Goal: Use online tool/utility: Utilize a website feature to perform a specific function

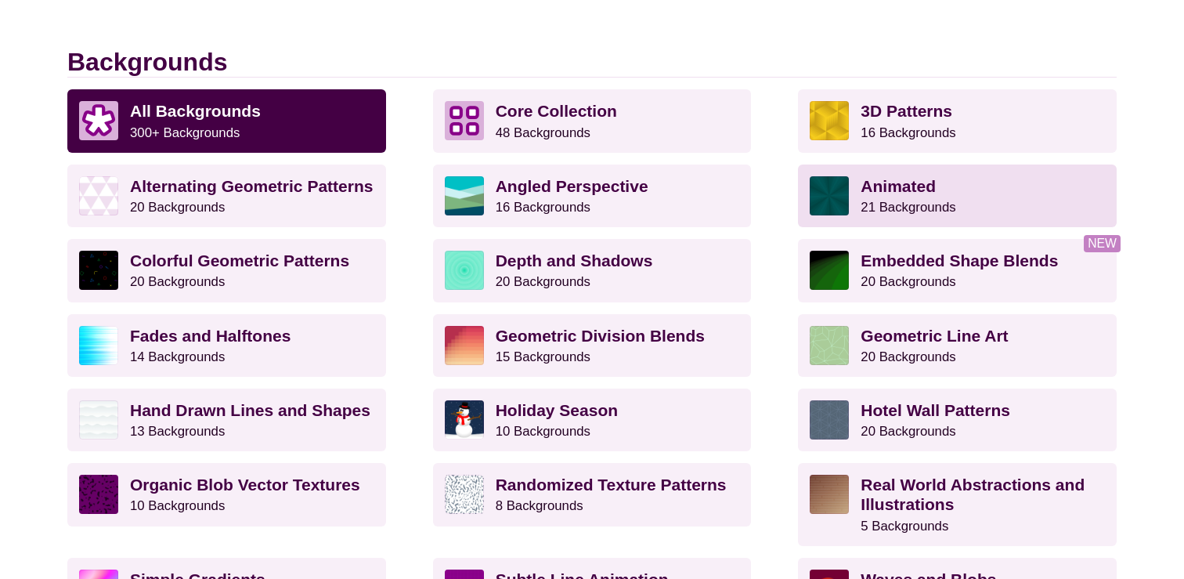
scroll to position [411, 0]
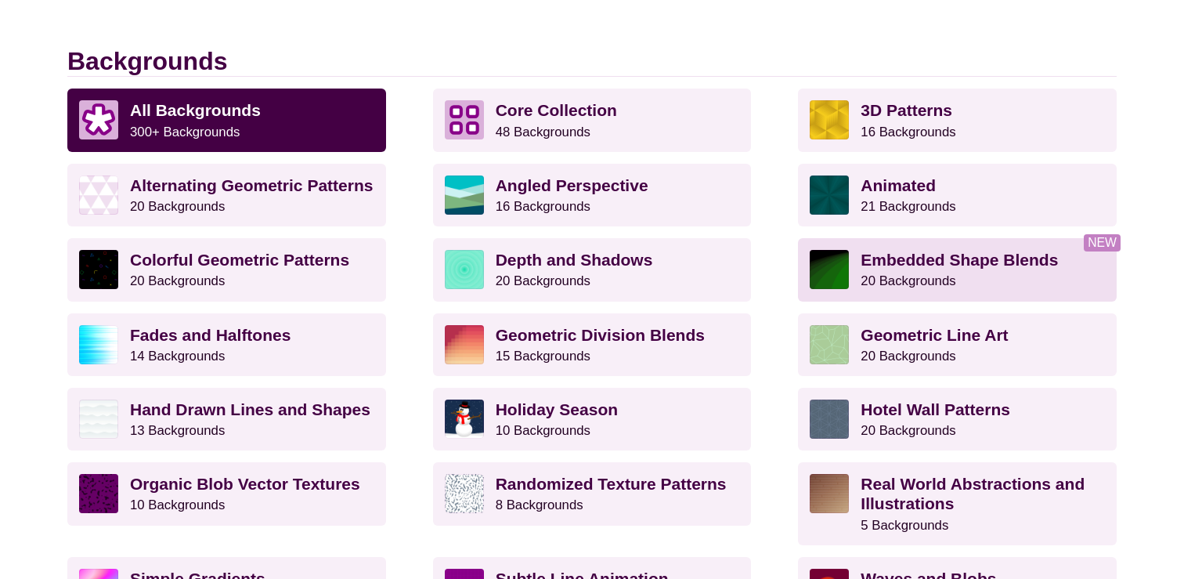
click at [917, 277] on small "20 Backgrounds" at bounding box center [908, 280] width 95 height 15
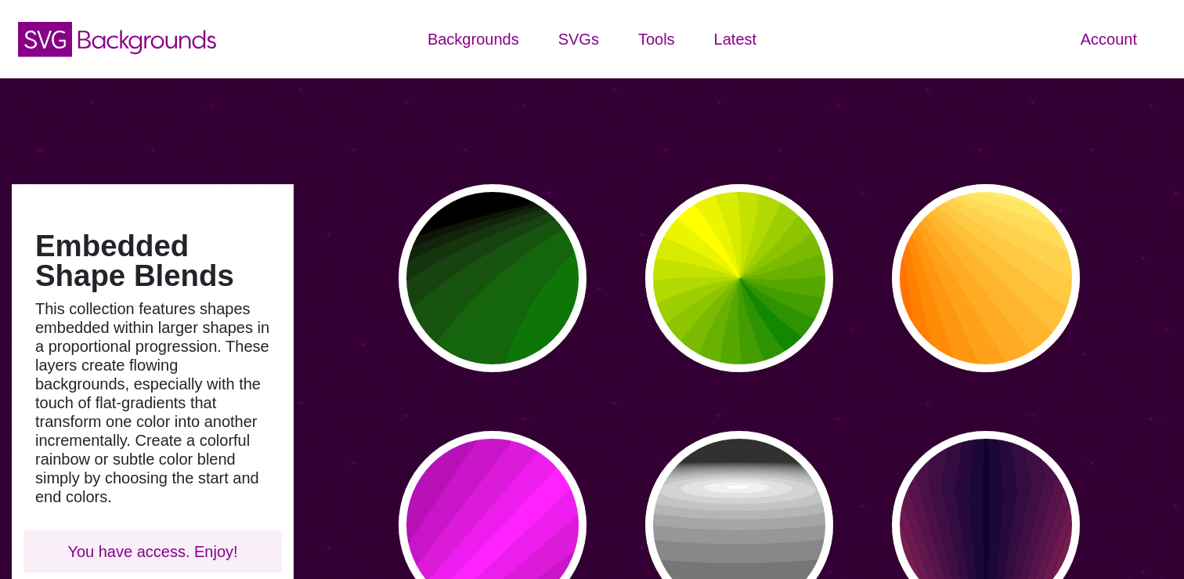
type input "#450057"
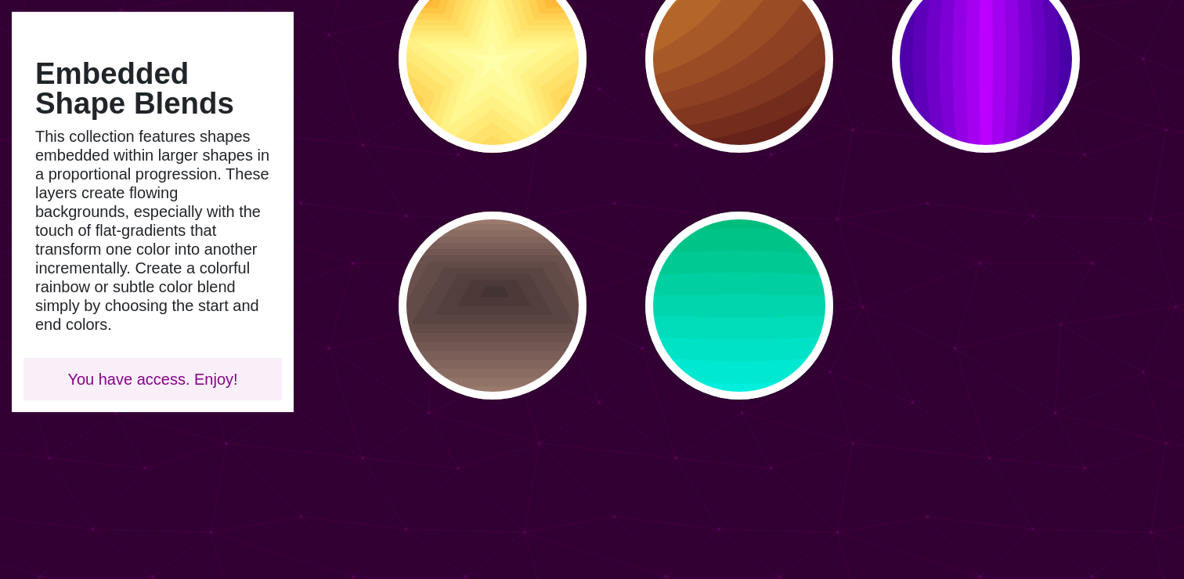
scroll to position [1706, 0]
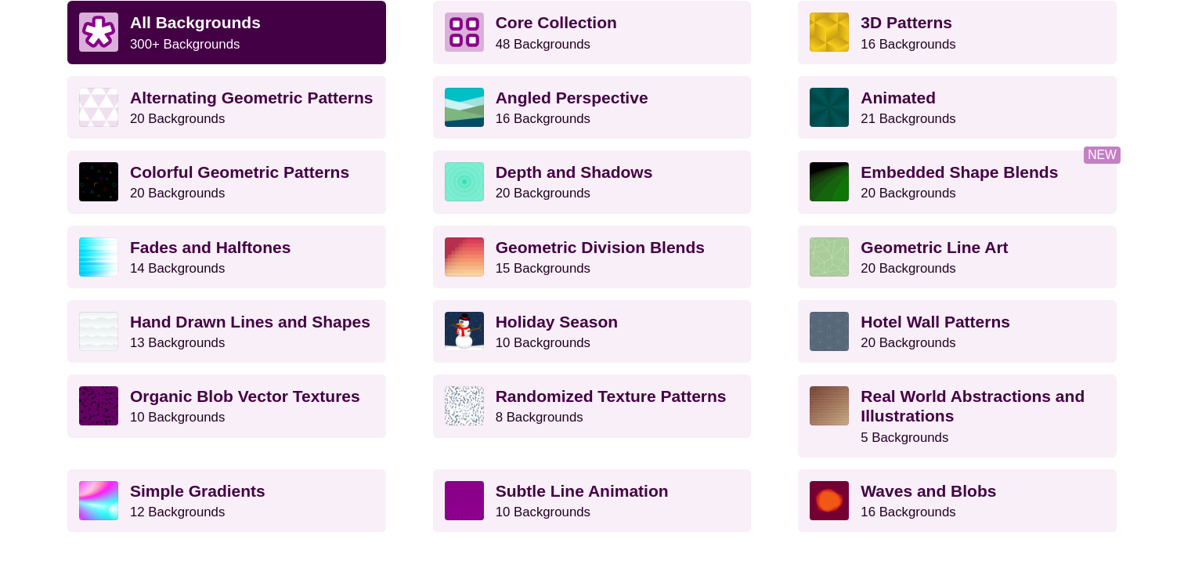
scroll to position [496, 0]
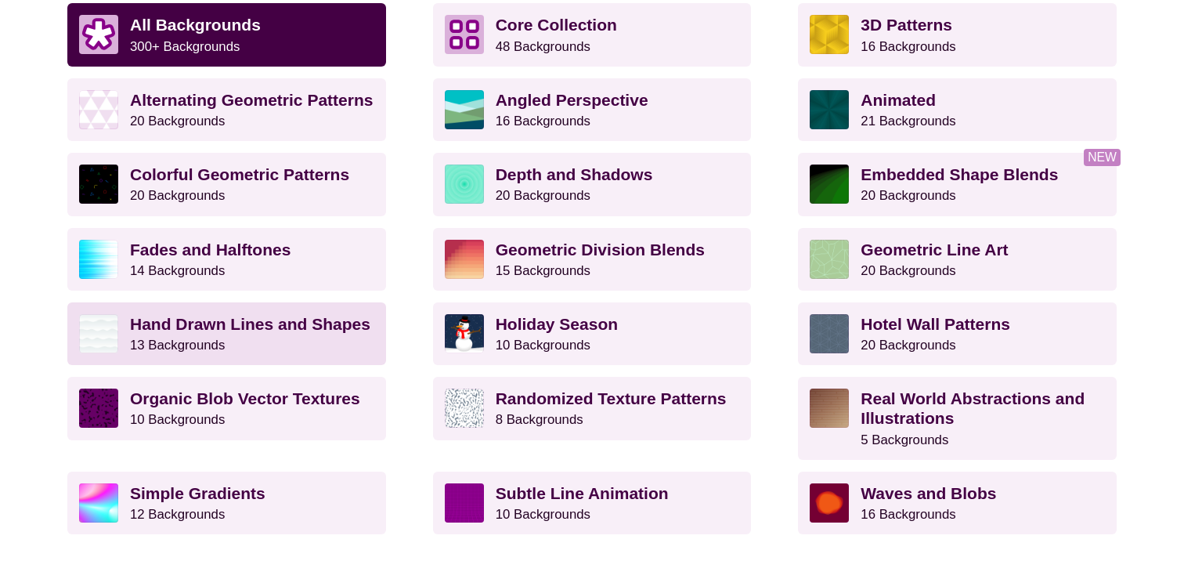
click at [298, 325] on strong "Hand Drawn Lines and Shapes" at bounding box center [250, 324] width 240 height 18
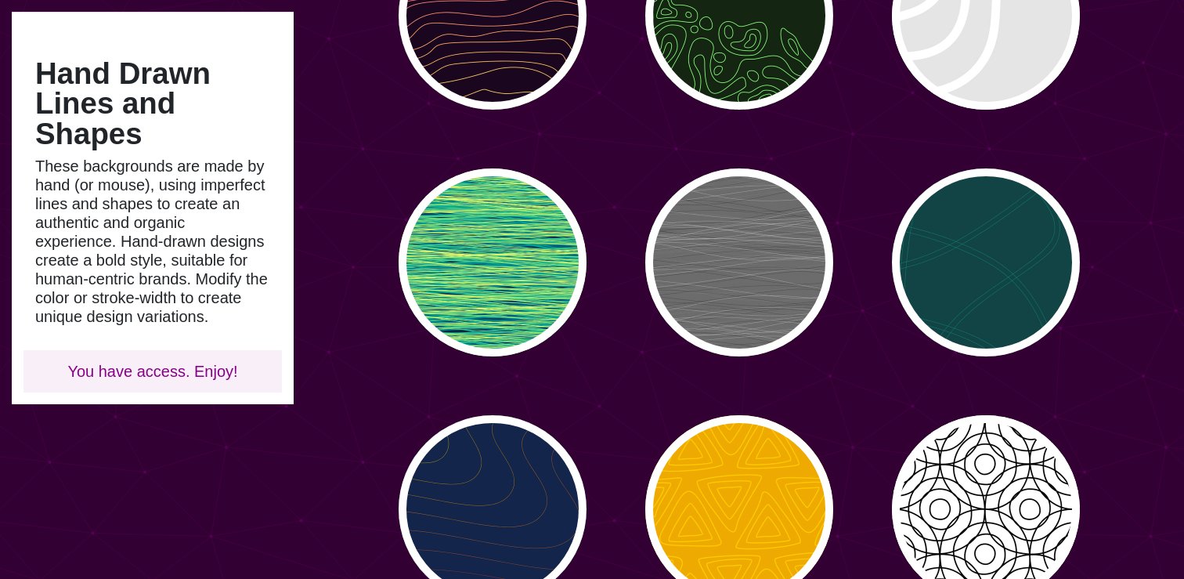
scroll to position [607, 0]
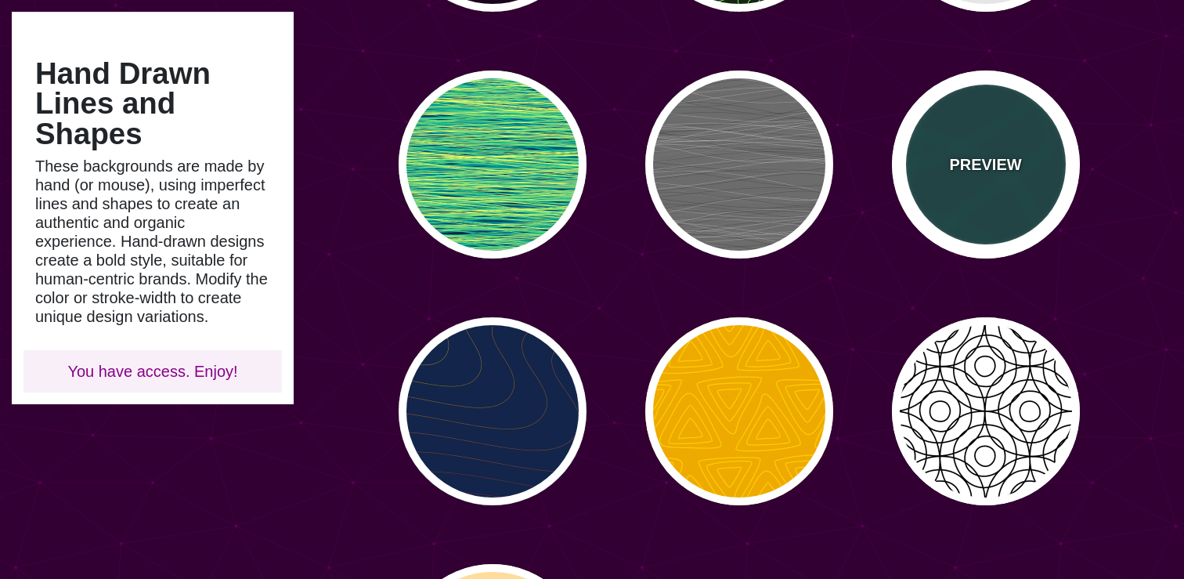
click at [962, 159] on p "PREVIEW" at bounding box center [985, 164] width 72 height 23
type input "#114444"
type input "#117766"
type input "2"
type input "0.5"
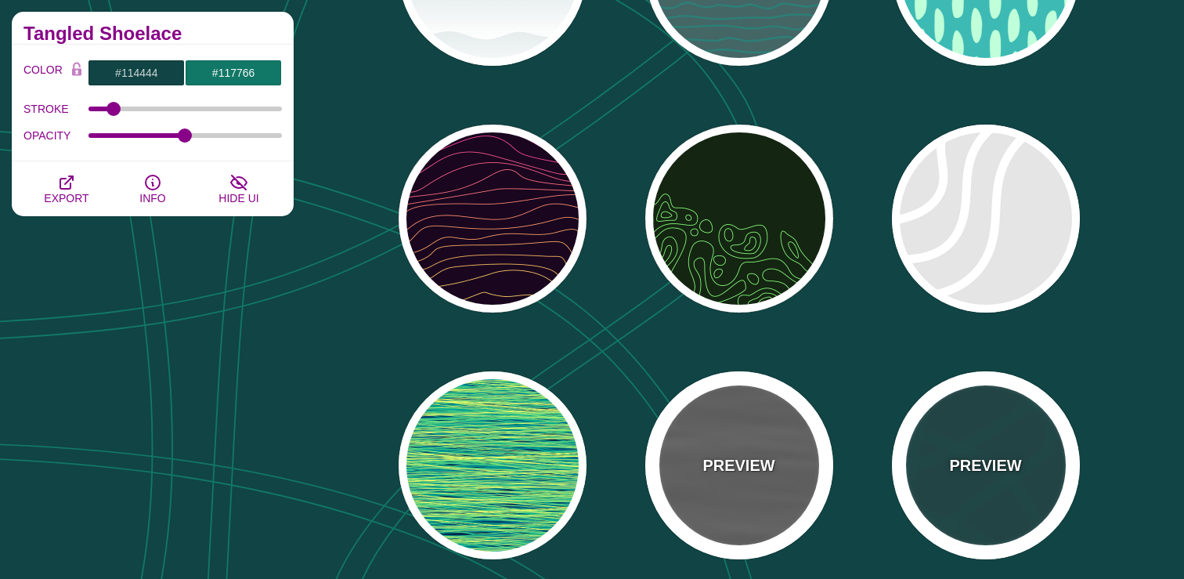
scroll to position [0, 0]
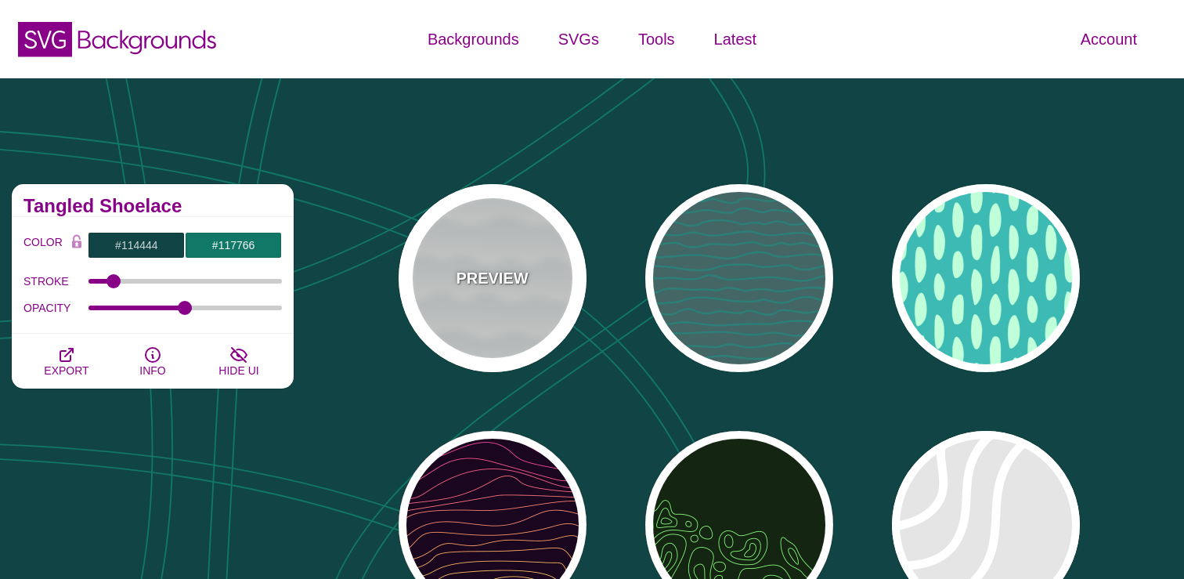
click at [456, 276] on div "PREVIEW" at bounding box center [493, 278] width 188 height 188
type input "#FFFFFF"
type input "#779999"
type input "#99BBBB"
type input "0"
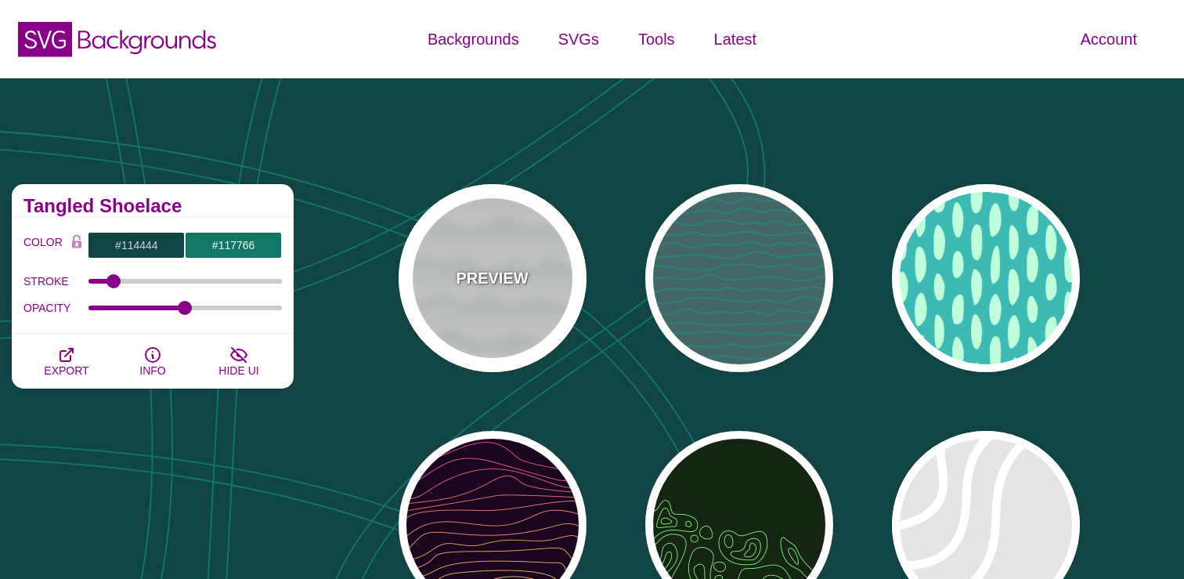
type input "1"
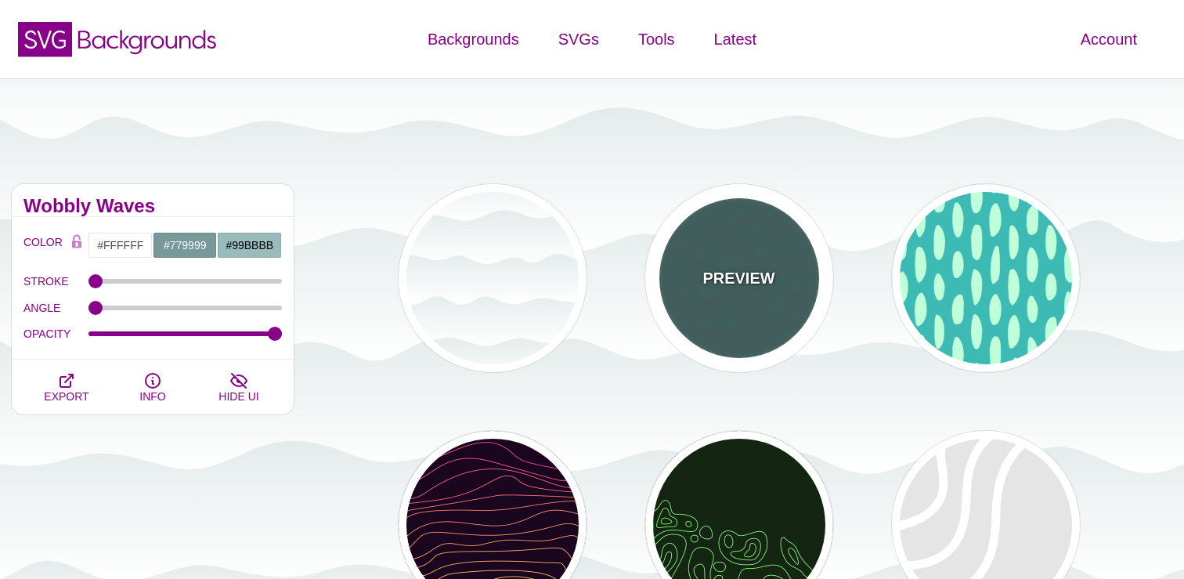
click at [720, 269] on p "PREVIEW" at bounding box center [738, 277] width 72 height 23
type input "#446666"
type input "#119988"
type input "5"
type input "0.1"
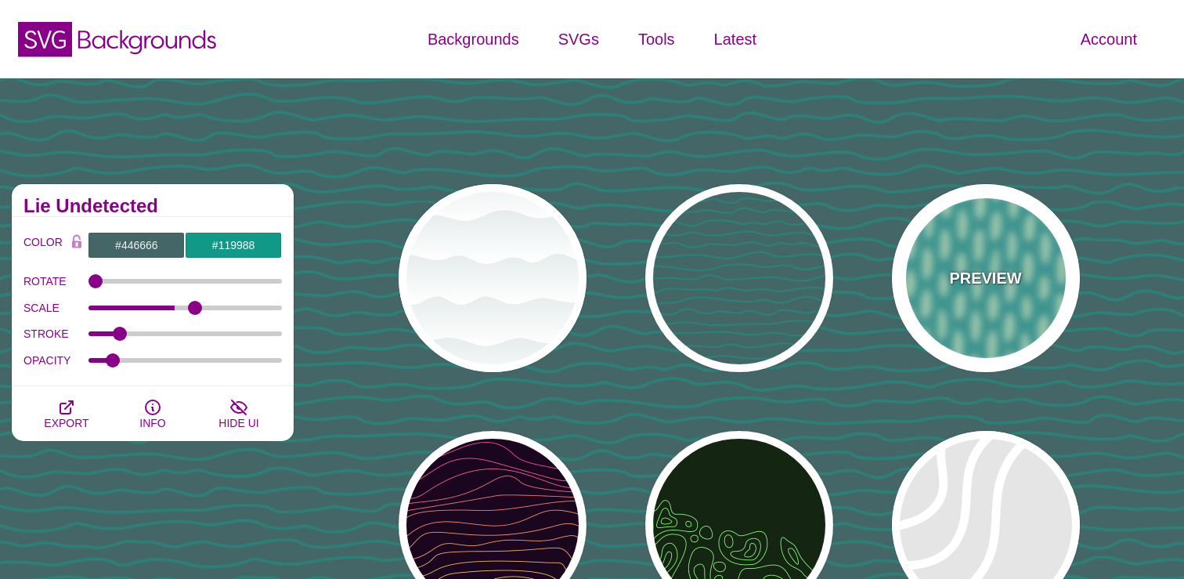
click at [957, 280] on p "PREVIEW" at bounding box center [985, 277] width 72 height 23
type input "#3DBAB4"
type input "#BFFFD9"
type input "#FFFFFF"
type input "0"
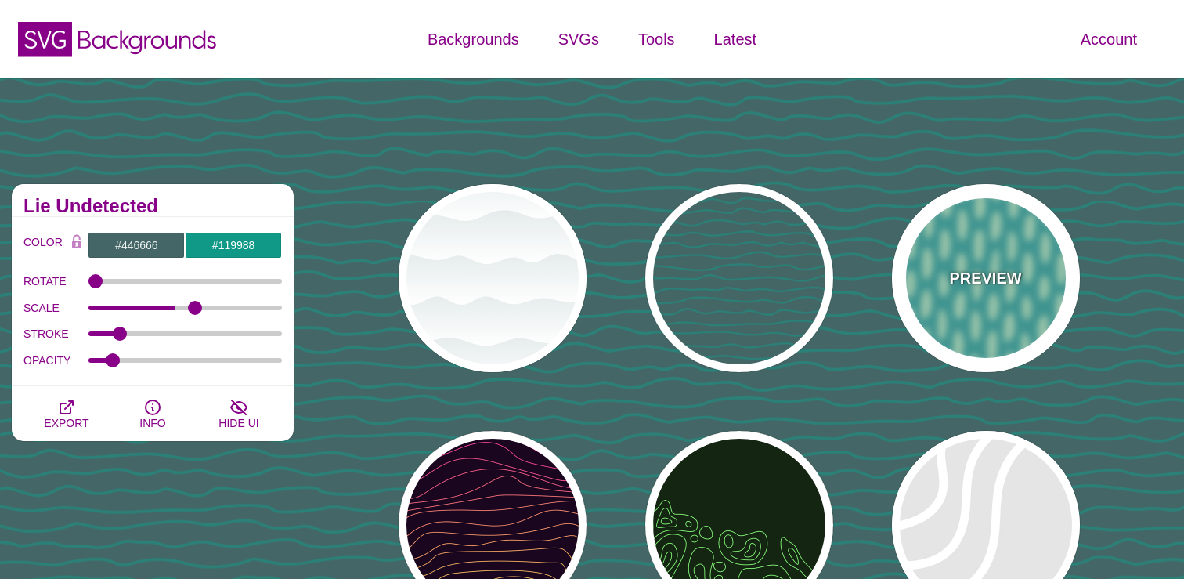
type input "1"
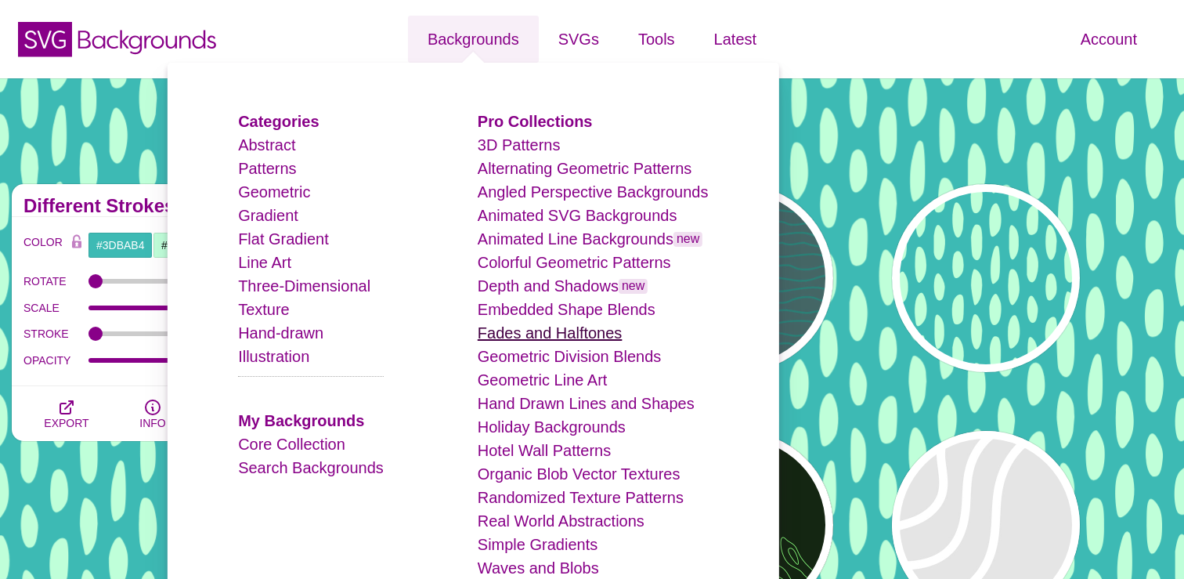
click at [521, 335] on link "Fades and Halftones" at bounding box center [550, 332] width 145 height 17
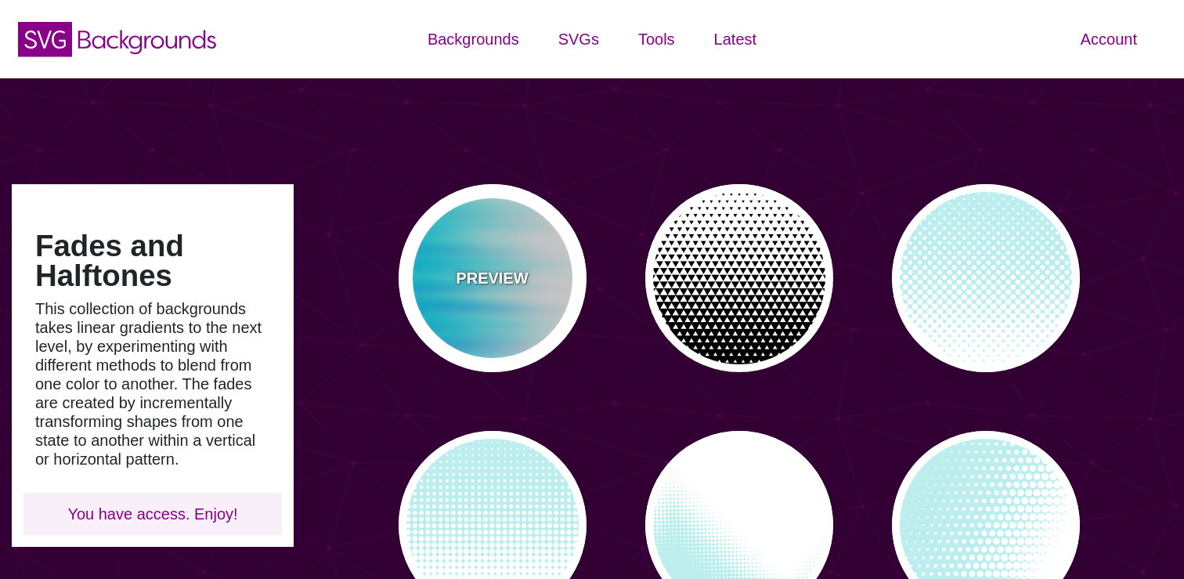
type input "#450057"
type input "#FFFFFF"
click at [490, 298] on div "PREVIEW" at bounding box center [493, 278] width 188 height 188
type input "#FFFFFF"
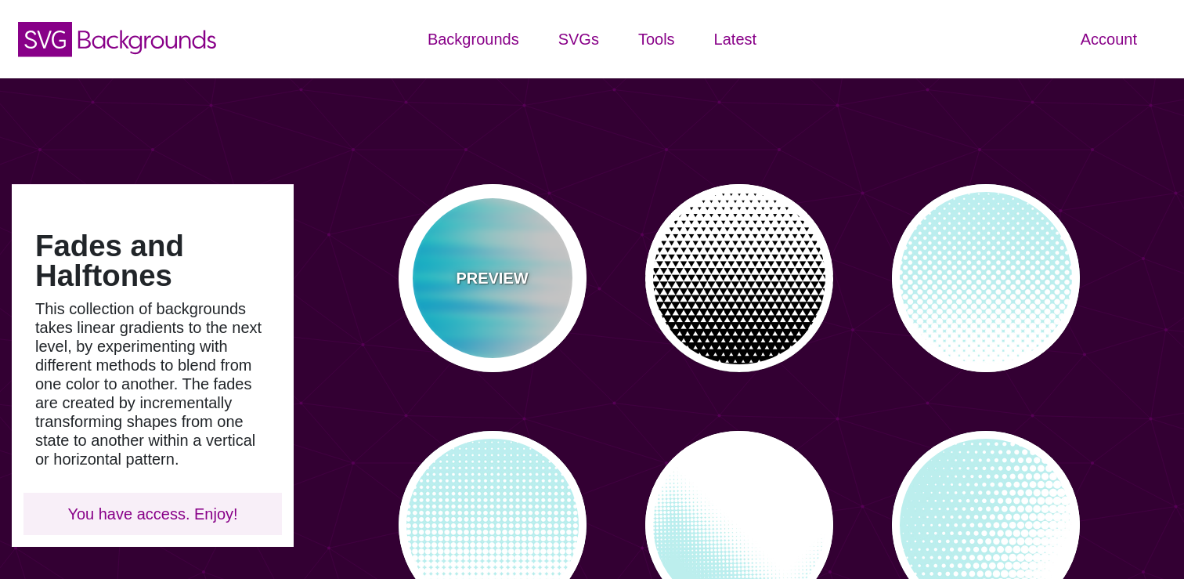
type input "#0099FF"
type input "#00FFFF"
type input "0"
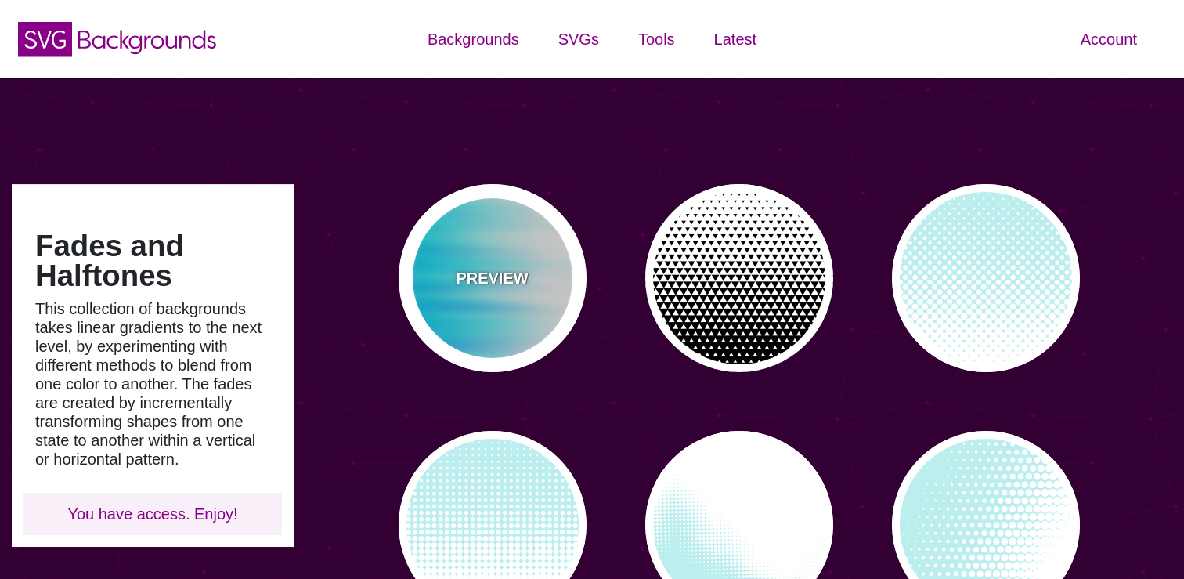
type input "0.5"
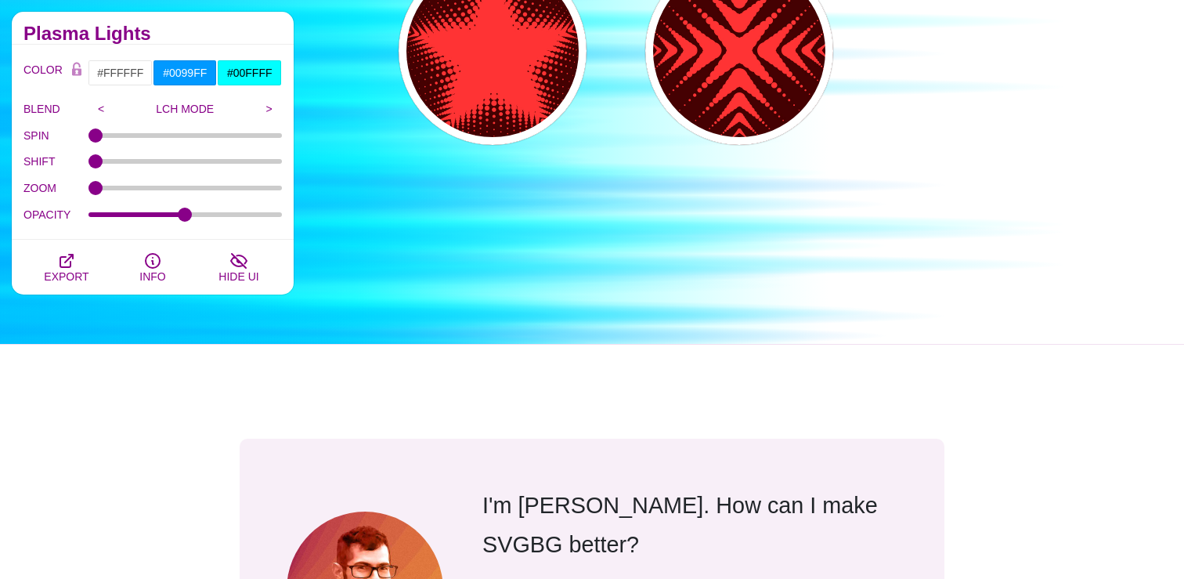
scroll to position [1234, 0]
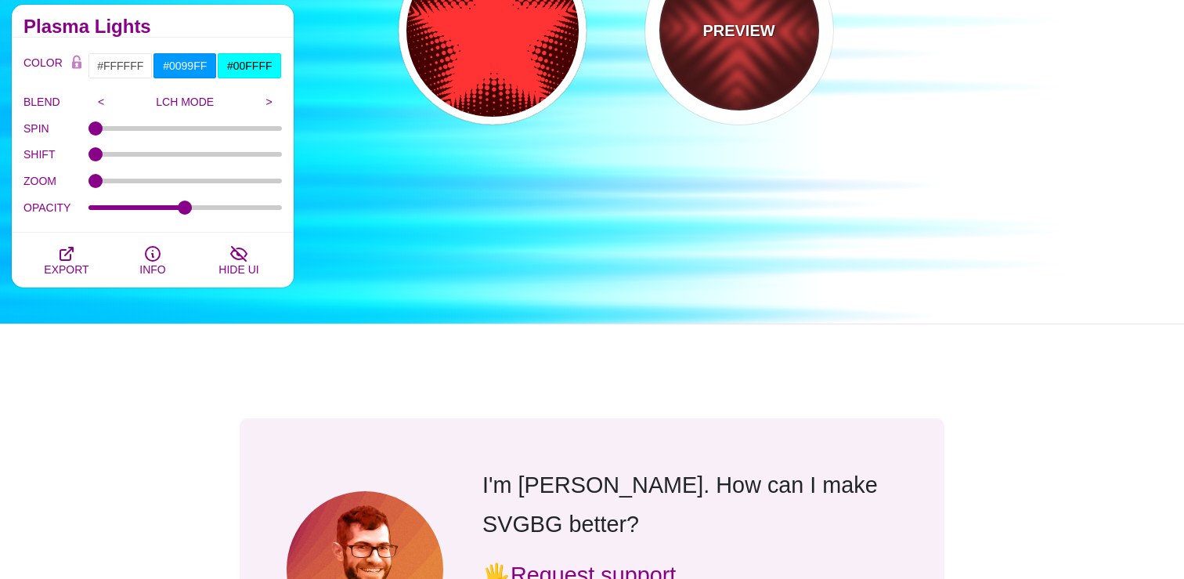
click at [720, 64] on div "PREVIEW" at bounding box center [739, 31] width 188 height 188
type input "#440000"
type input "#FF3333"
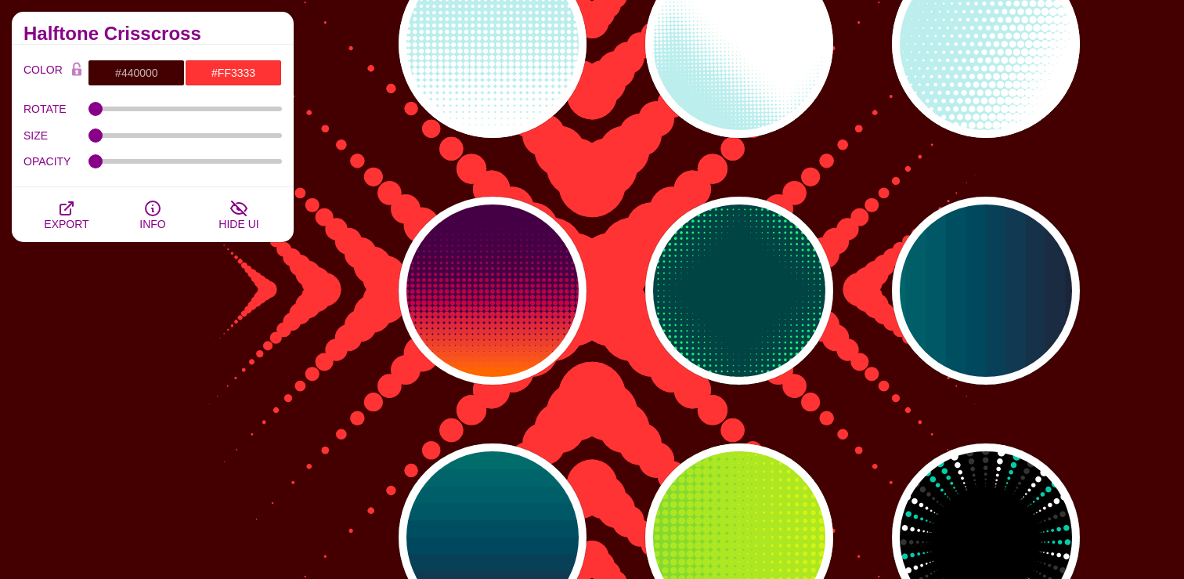
scroll to position [0, 0]
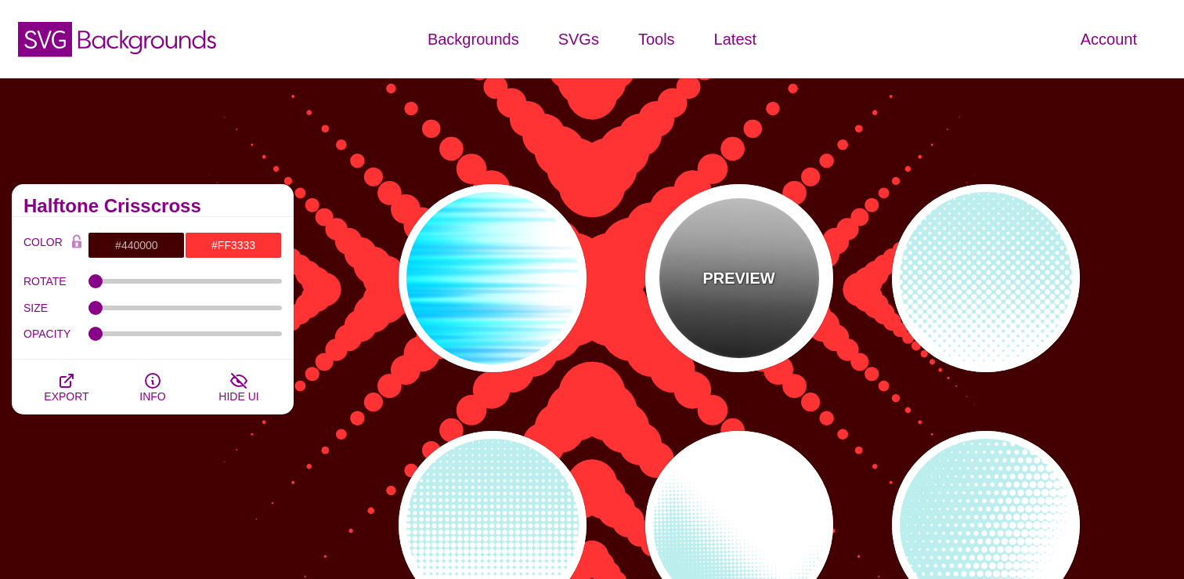
click at [704, 265] on div "PREVIEW" at bounding box center [739, 278] width 188 height 188
type input "#FFFFFF"
type input "#000000"
